Goal: Complete application form

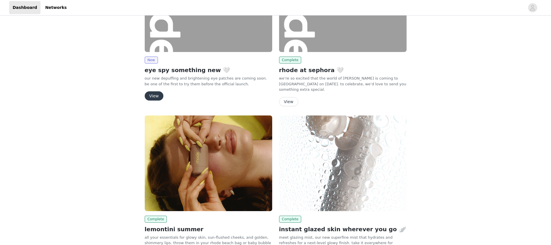
scroll to position [67, 0]
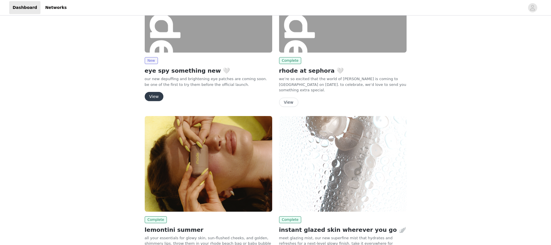
click at [158, 96] on button "View" at bounding box center [154, 96] width 19 height 9
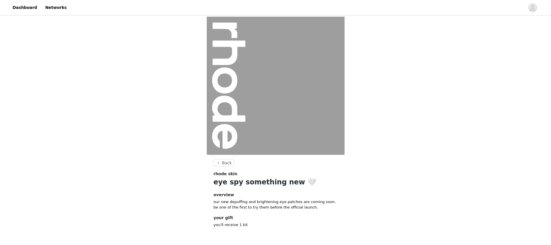
scroll to position [22, 0]
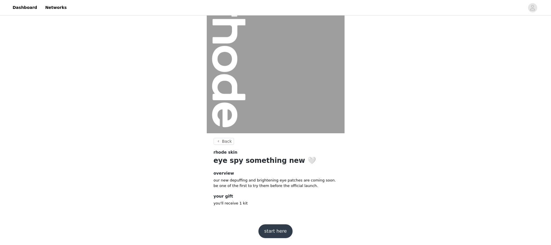
click at [277, 231] on button "start here" at bounding box center [275, 231] width 34 height 14
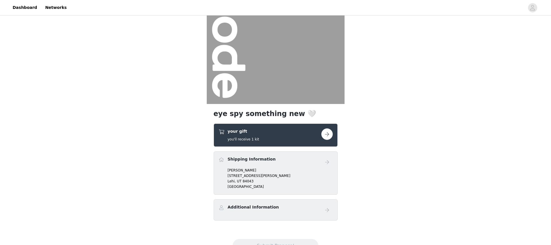
scroll to position [75, 0]
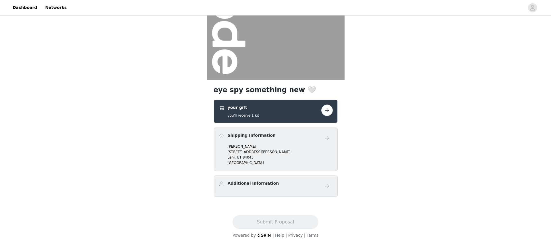
click at [317, 145] on p "Olivia Dayton" at bounding box center [279, 146] width 105 height 5
click at [326, 112] on button "button" at bounding box center [326, 109] width 11 height 11
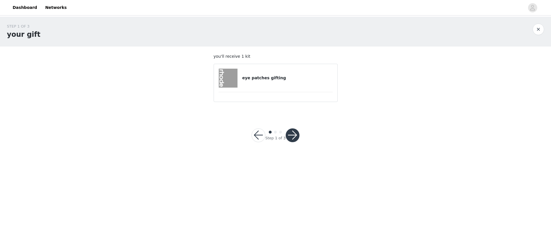
click at [293, 137] on button "button" at bounding box center [292, 135] width 14 height 14
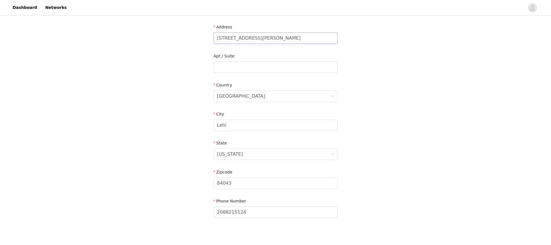
scroll to position [143, 0]
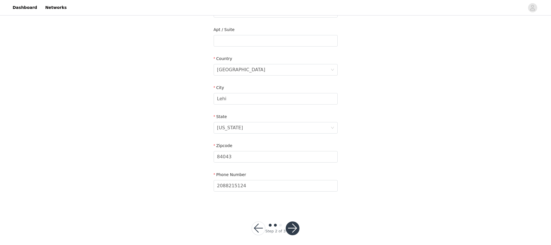
click at [297, 227] on button "button" at bounding box center [292, 228] width 14 height 14
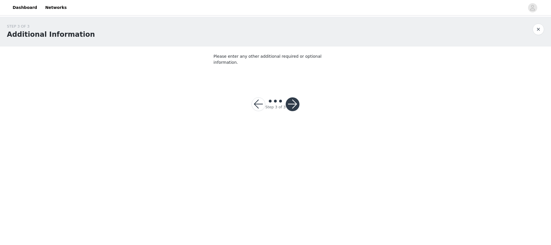
click at [294, 98] on button "button" at bounding box center [292, 104] width 14 height 14
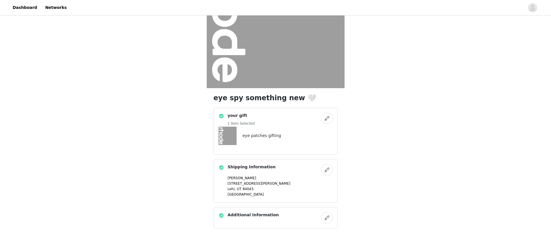
scroll to position [98, 0]
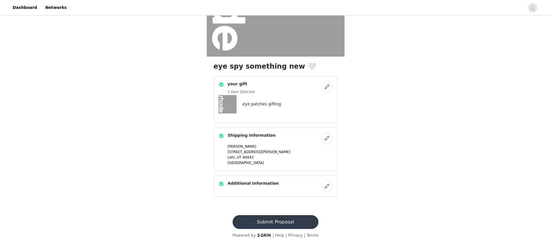
click at [267, 219] on button "Submit Proposal" at bounding box center [275, 222] width 86 height 14
